Goal: Navigation & Orientation: Find specific page/section

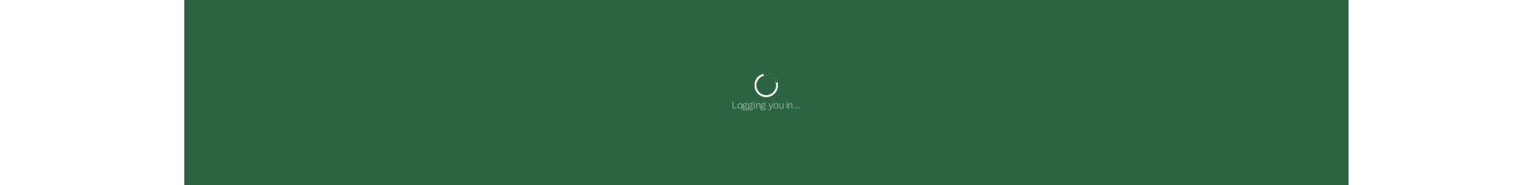
scroll to position [22, 0]
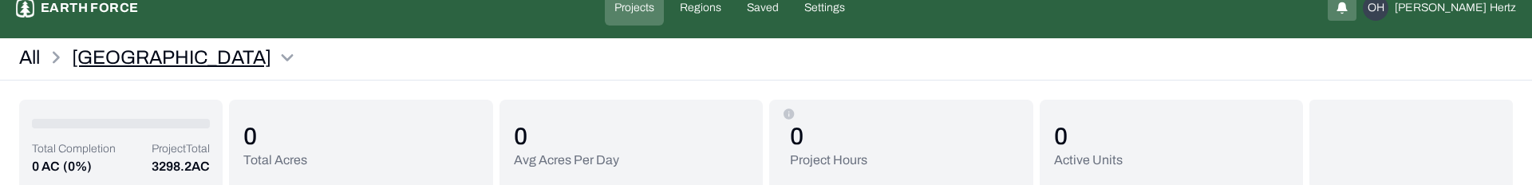
click at [180, 50] on html "Sleighville Earth force Projects Regions Saved Settings OH [PERSON_NAME] All [G…" at bounding box center [766, 140] width 1532 height 325
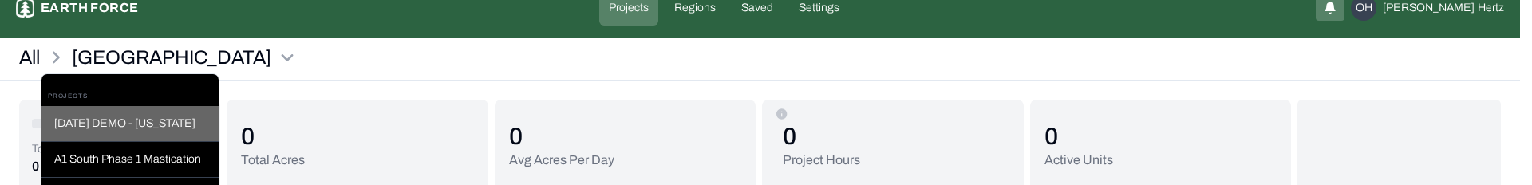
click at [108, 124] on div "[DATE] DEMO - [US_STATE]" at bounding box center [129, 124] width 177 height 36
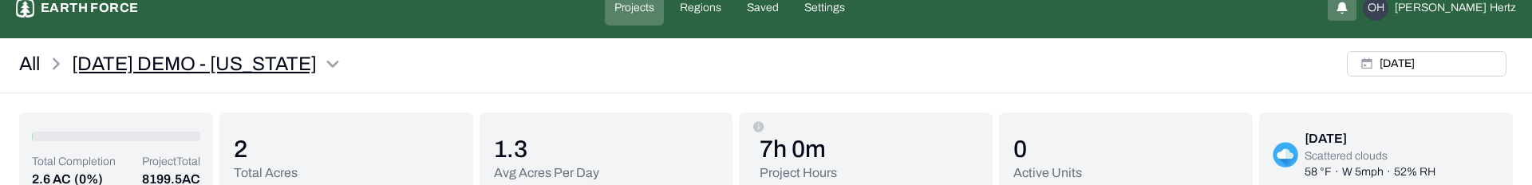
click at [349, 61] on html "[DATE] DEMO - [US_STATE] Earth force Projects Regions Saved Settings [GEOGRAPHI…" at bounding box center [766, 146] width 1532 height 337
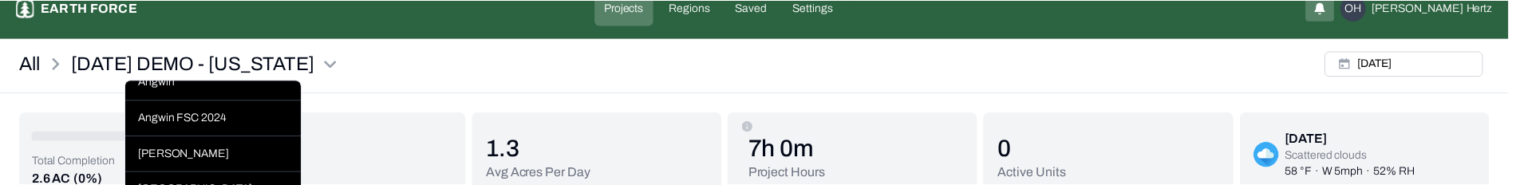
scroll to position [175, 0]
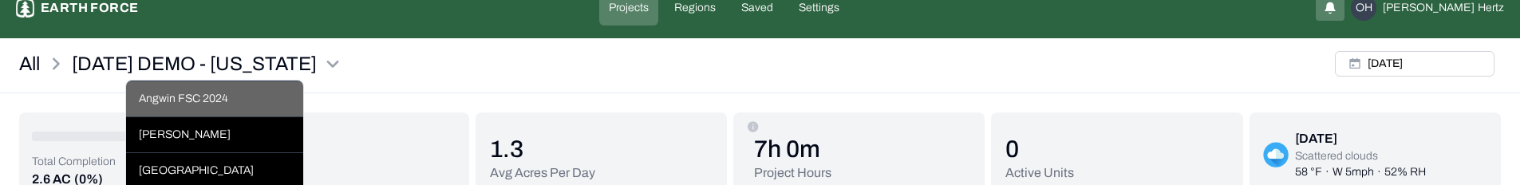
click at [205, 117] on div "Angwin FSC 2024" at bounding box center [214, 99] width 177 height 36
